Goal: Information Seeking & Learning: Find specific fact

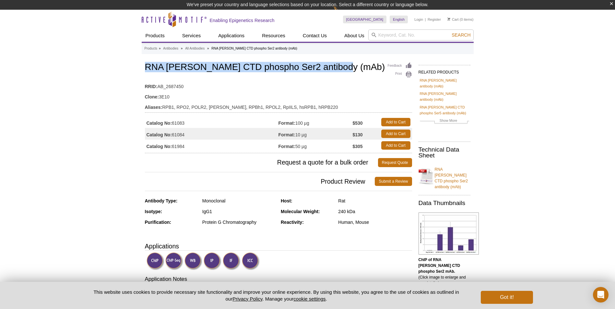
drag, startPoint x: 339, startPoint y: 67, endPoint x: 130, endPoint y: 56, distance: 208.5
copy h1 "RNA [PERSON_NAME] CTD phospho Ser2 antibody (mAb)"
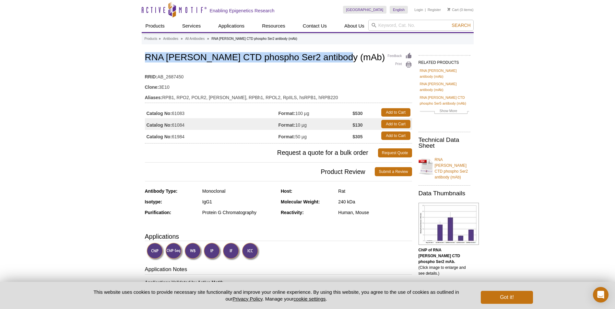
drag, startPoint x: 186, startPoint y: 124, endPoint x: 174, endPoint y: 127, distance: 12.9
click at [174, 127] on td "Catalog No: 61084" at bounding box center [212, 124] width 134 height 12
copy td "61084"
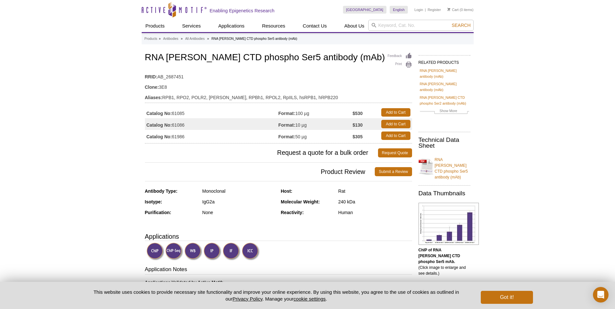
drag, startPoint x: 174, startPoint y: 60, endPoint x: 165, endPoint y: 56, distance: 10.2
click at [174, 60] on h1 "RNA [PERSON_NAME] CTD phospho Ser5 antibody (mAb)" at bounding box center [278, 58] width 267 height 11
drag, startPoint x: 144, startPoint y: 55, endPoint x: 332, endPoint y: 58, distance: 188.1
copy h1 "RNA [PERSON_NAME] CTD phospho Ser5 antibody (mAb)"
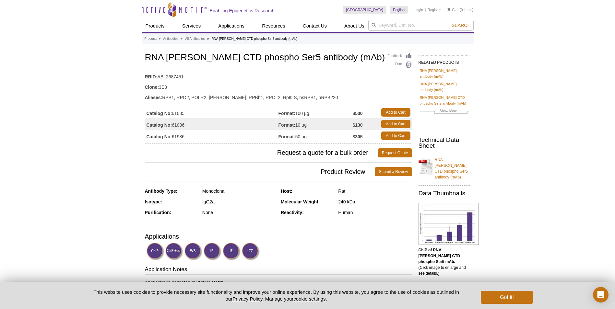
click at [181, 127] on td "Catalog No: 61086" at bounding box center [212, 124] width 134 height 12
copy td "61086"
